Goal: Information Seeking & Learning: Learn about a topic

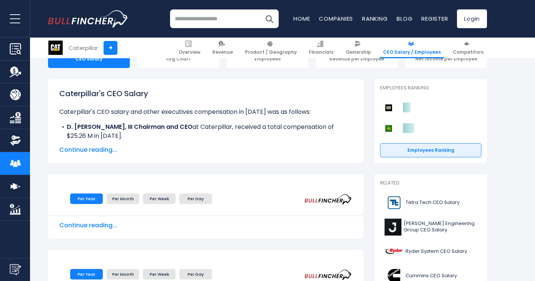
scroll to position [89, 0]
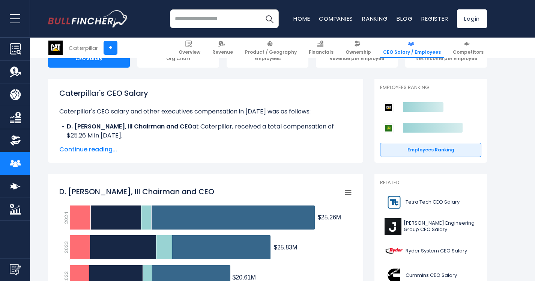
click at [104, 148] on span "Continue reading..." at bounding box center [205, 149] width 293 height 9
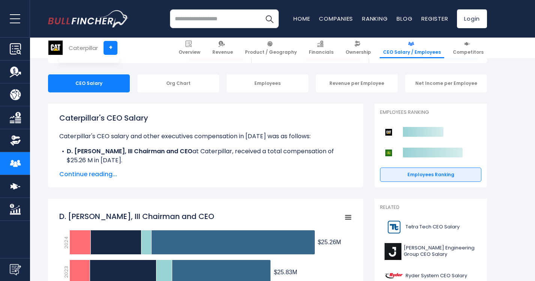
scroll to position [65, 0]
click at [99, 172] on span "Continue reading..." at bounding box center [205, 173] width 293 height 9
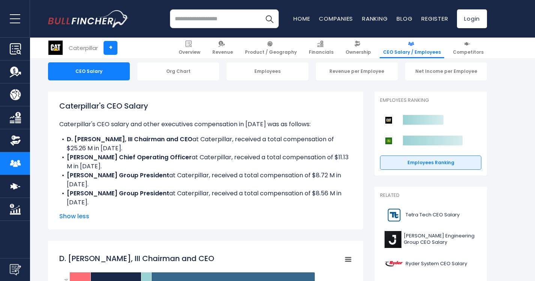
scroll to position [77, 0]
click at [161, 119] on div "Caterpillar's CEO Salary Caterpillar's CEO salary and other executives compensa…" at bounding box center [205, 153] width 293 height 107
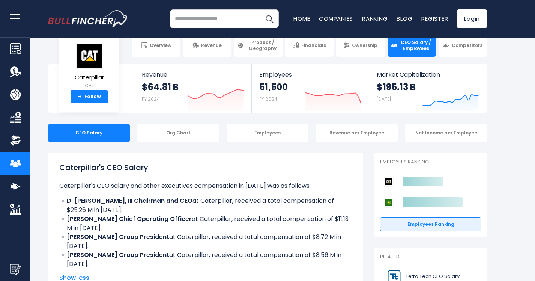
scroll to position [0, 0]
